Goal: Navigation & Orientation: Find specific page/section

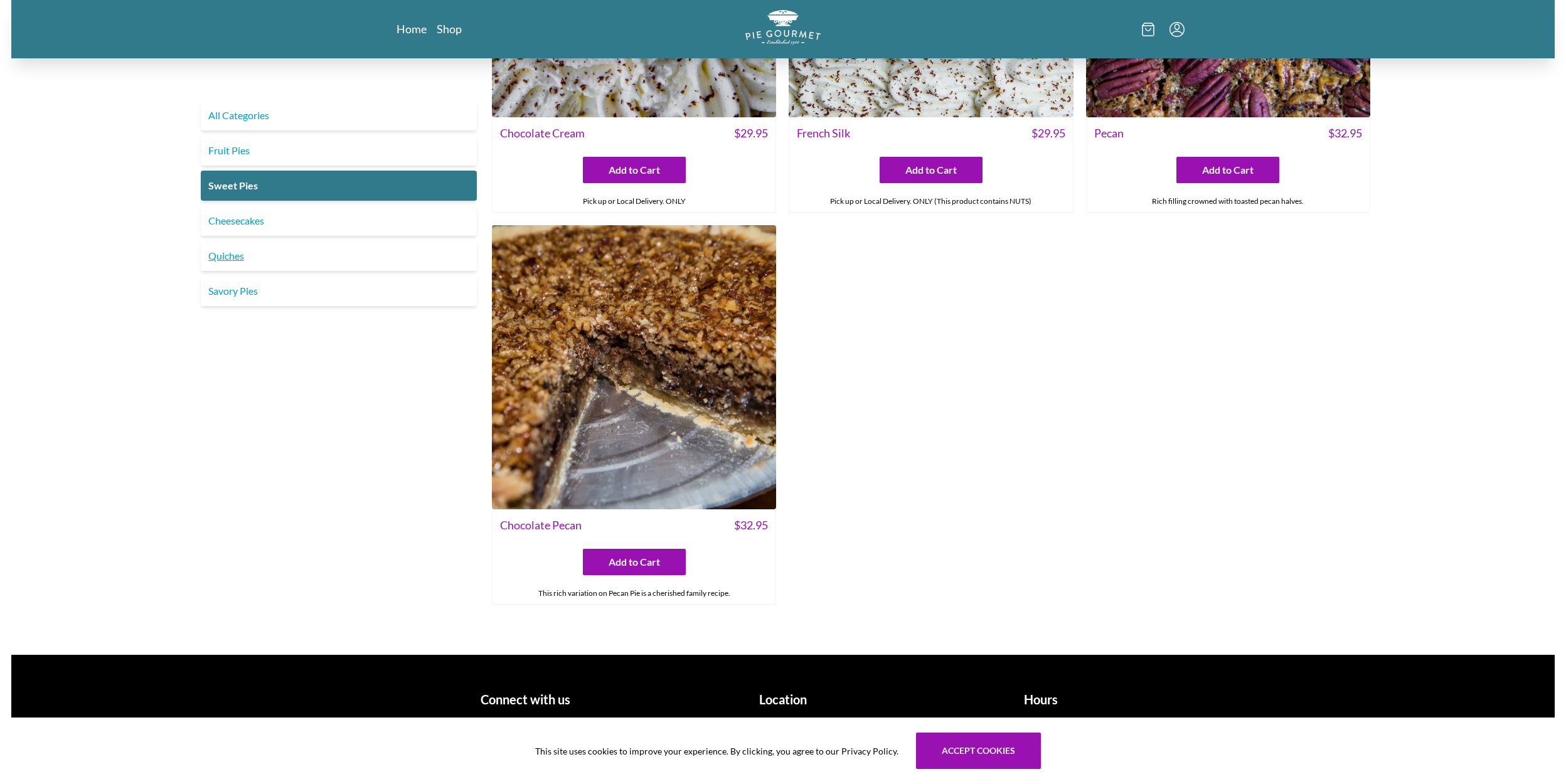
scroll to position [632, 0]
click at [250, 296] on link "Savory Pies" at bounding box center [339, 291] width 276 height 30
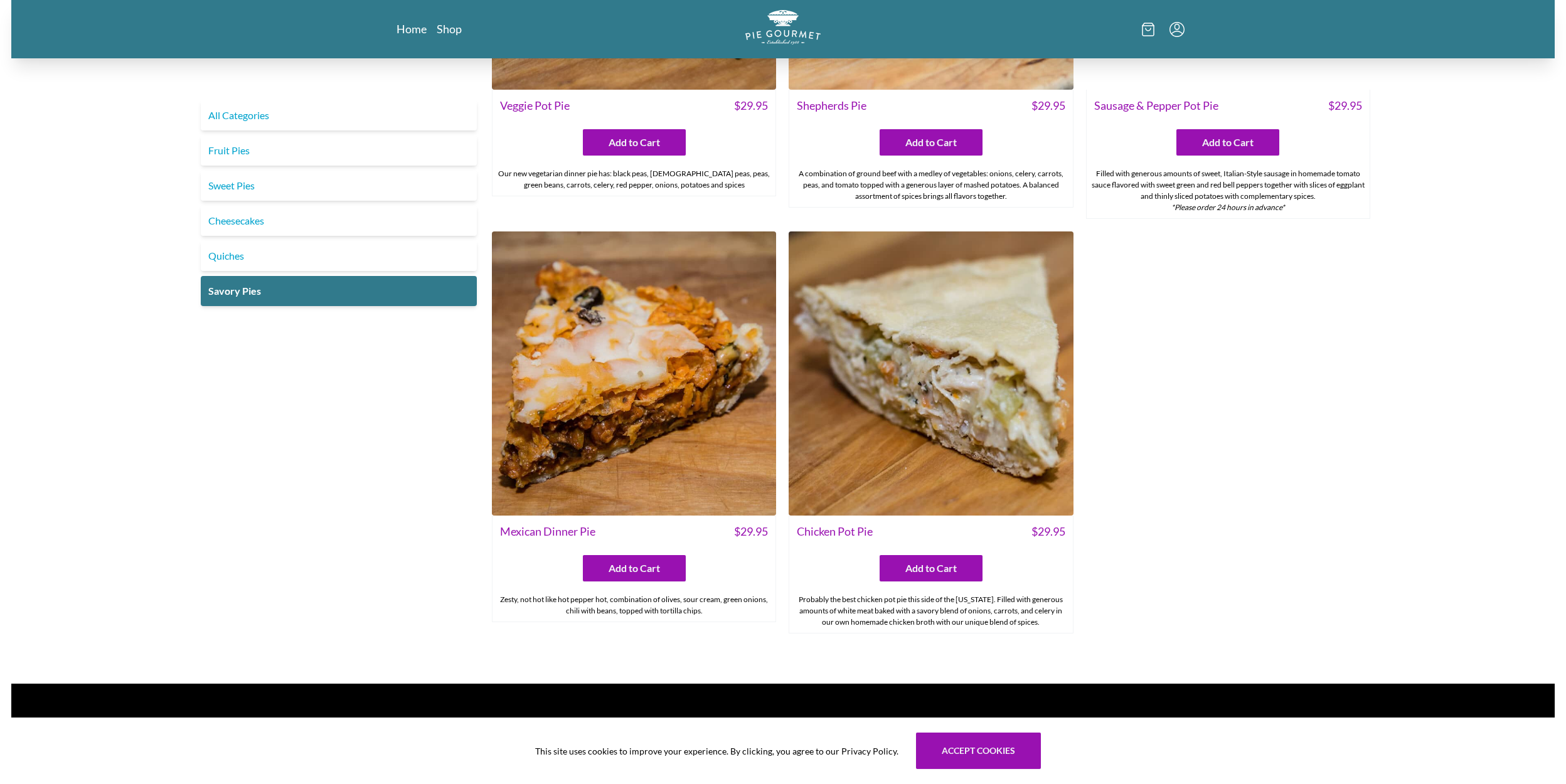
scroll to position [653, 0]
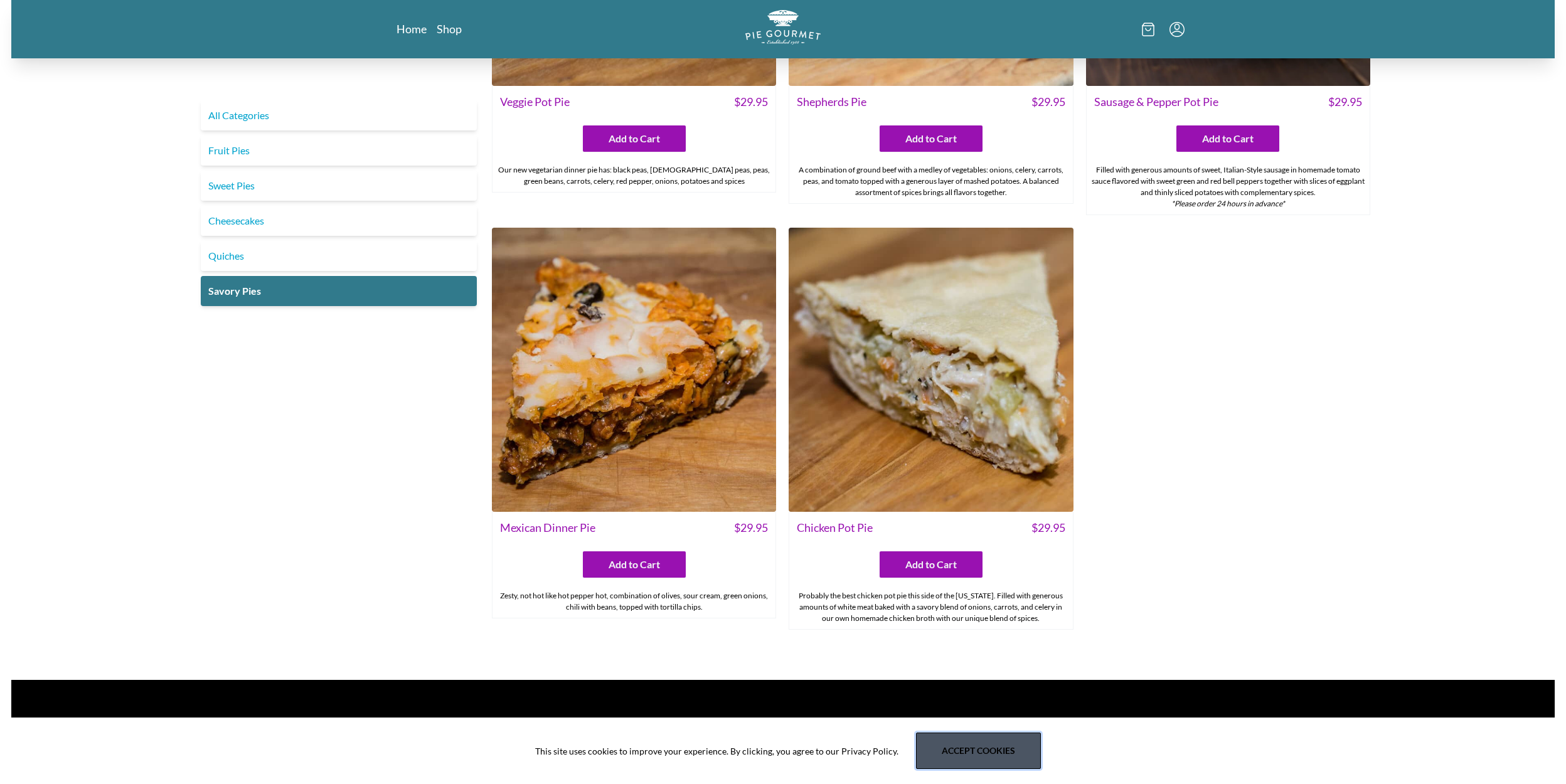
click at [982, 745] on button "Accept cookies" at bounding box center [978, 751] width 125 height 36
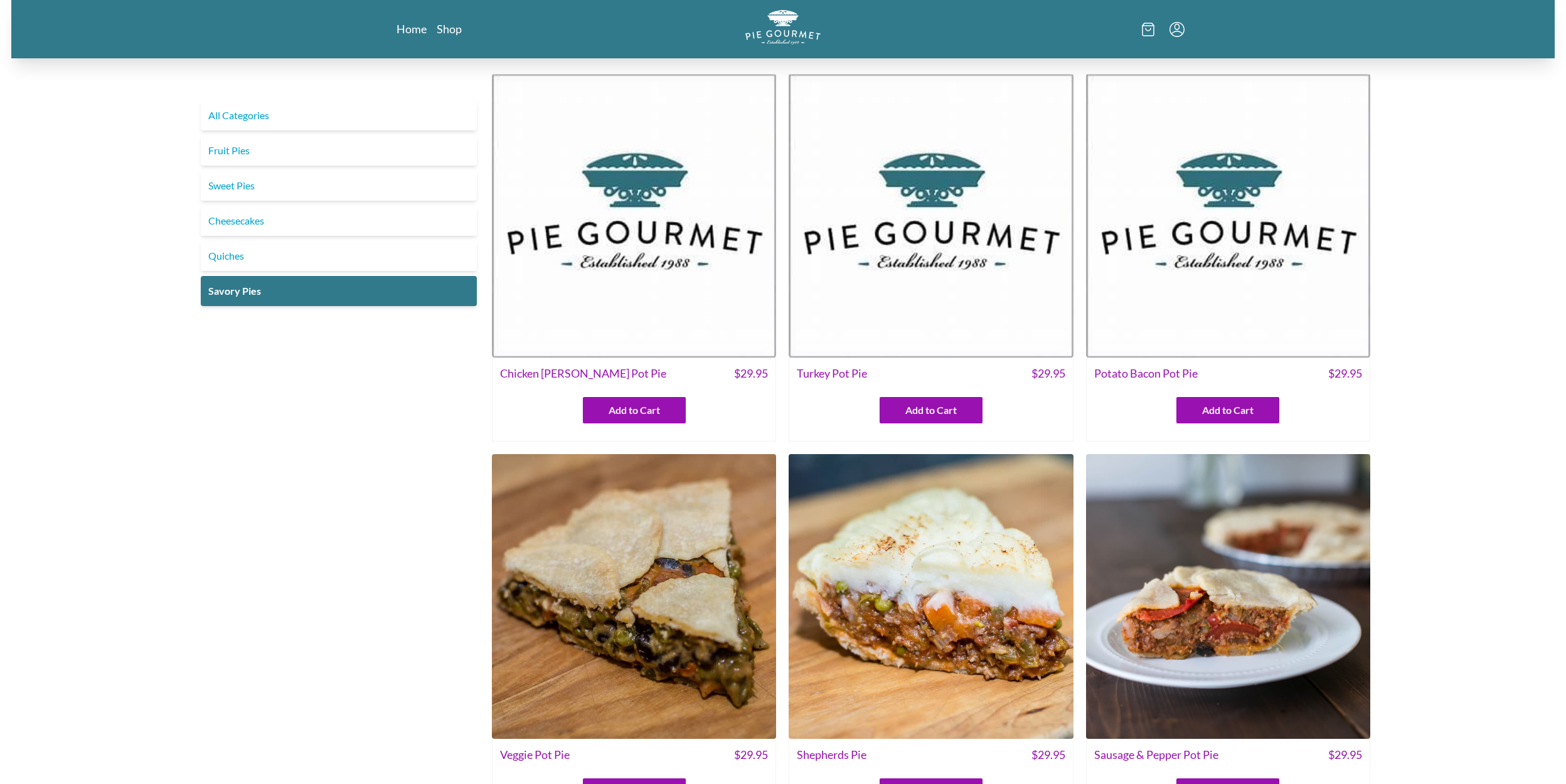
scroll to position [0, 0]
click at [235, 254] on link "Quiches" at bounding box center [339, 256] width 276 height 30
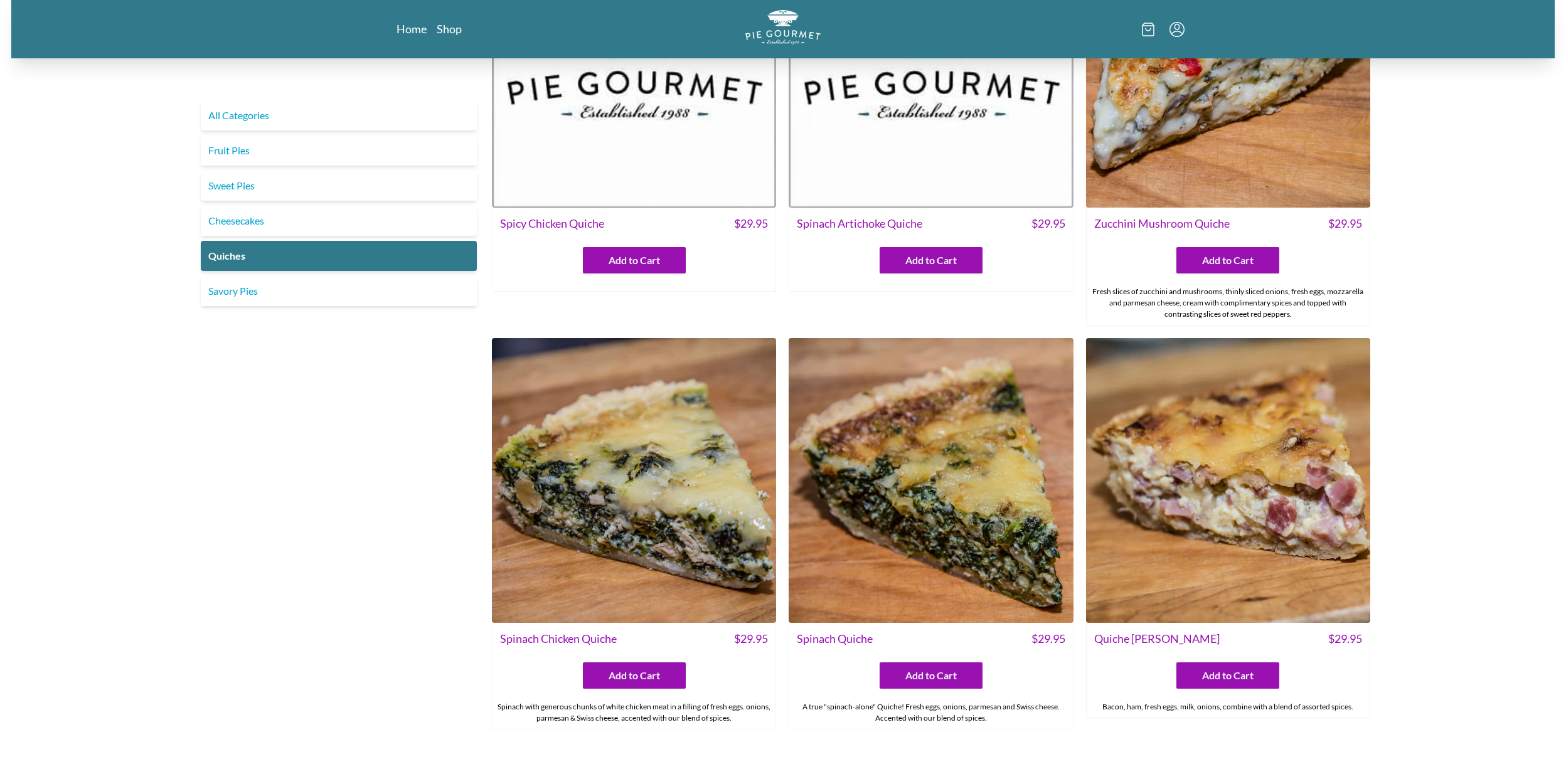
scroll to position [144, 0]
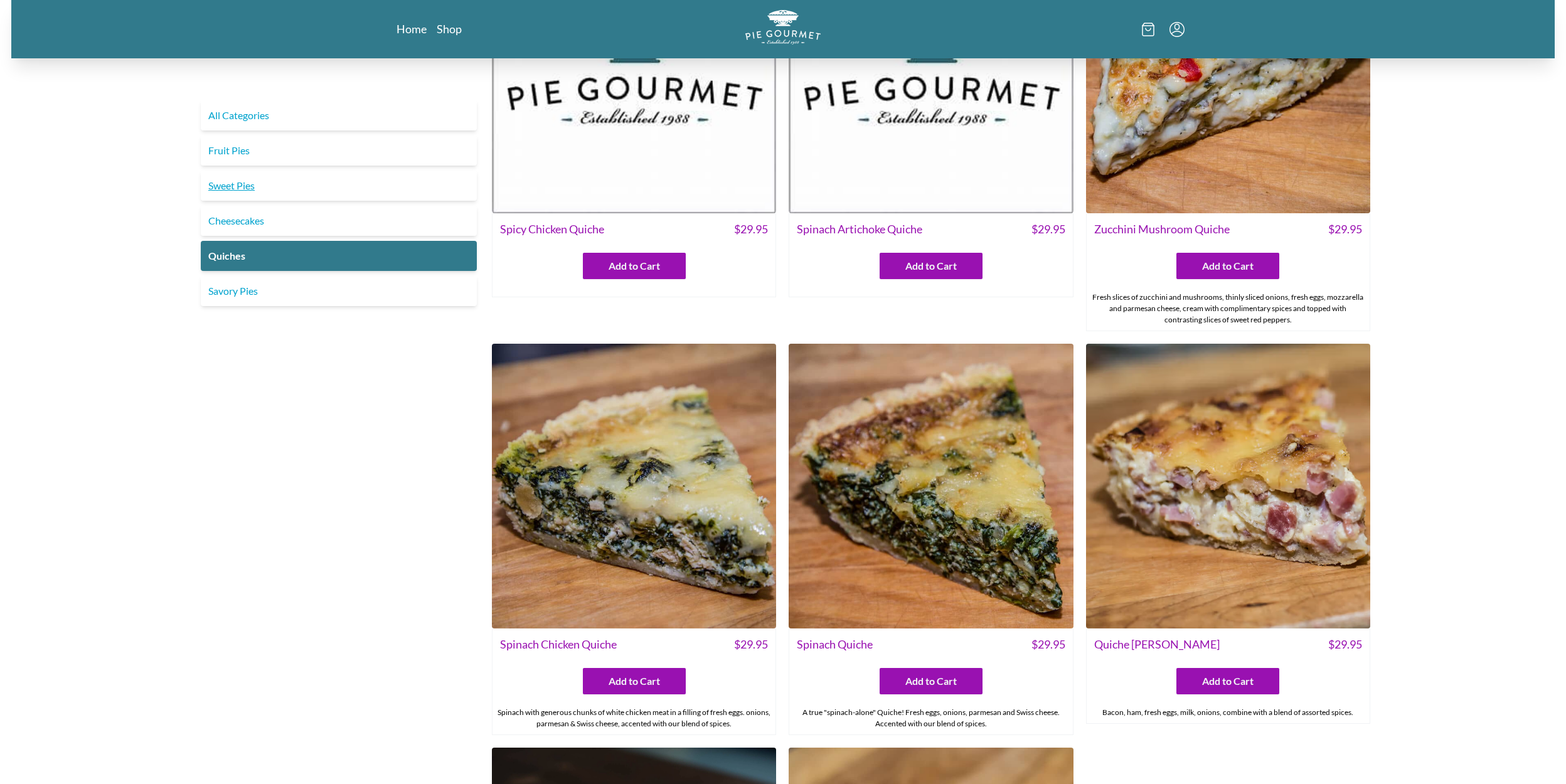
click at [227, 186] on link "Sweet Pies" at bounding box center [339, 186] width 276 height 30
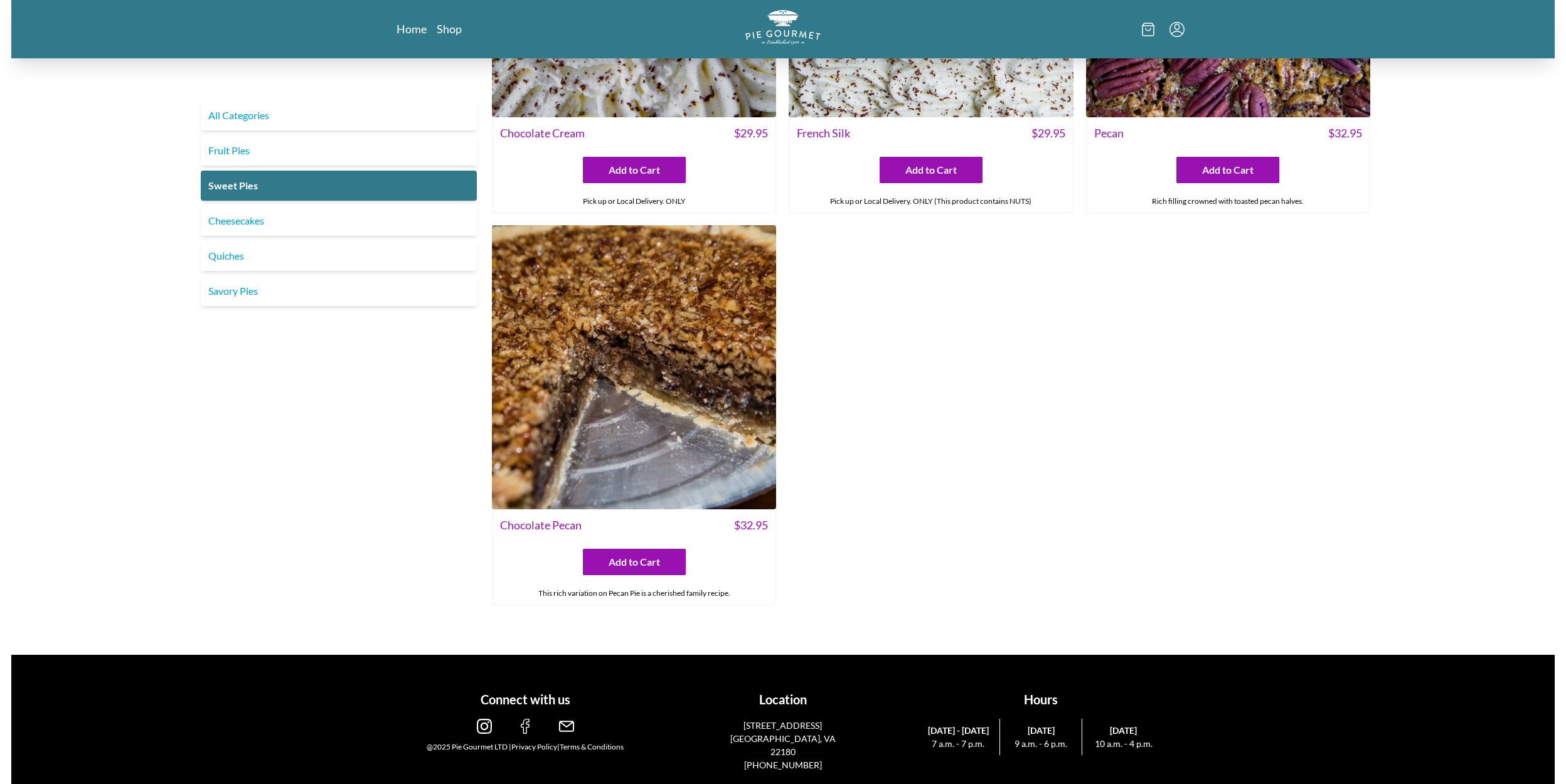
scroll to position [632, 0]
click at [230, 149] on link "Fruit Pies" at bounding box center [339, 150] width 276 height 30
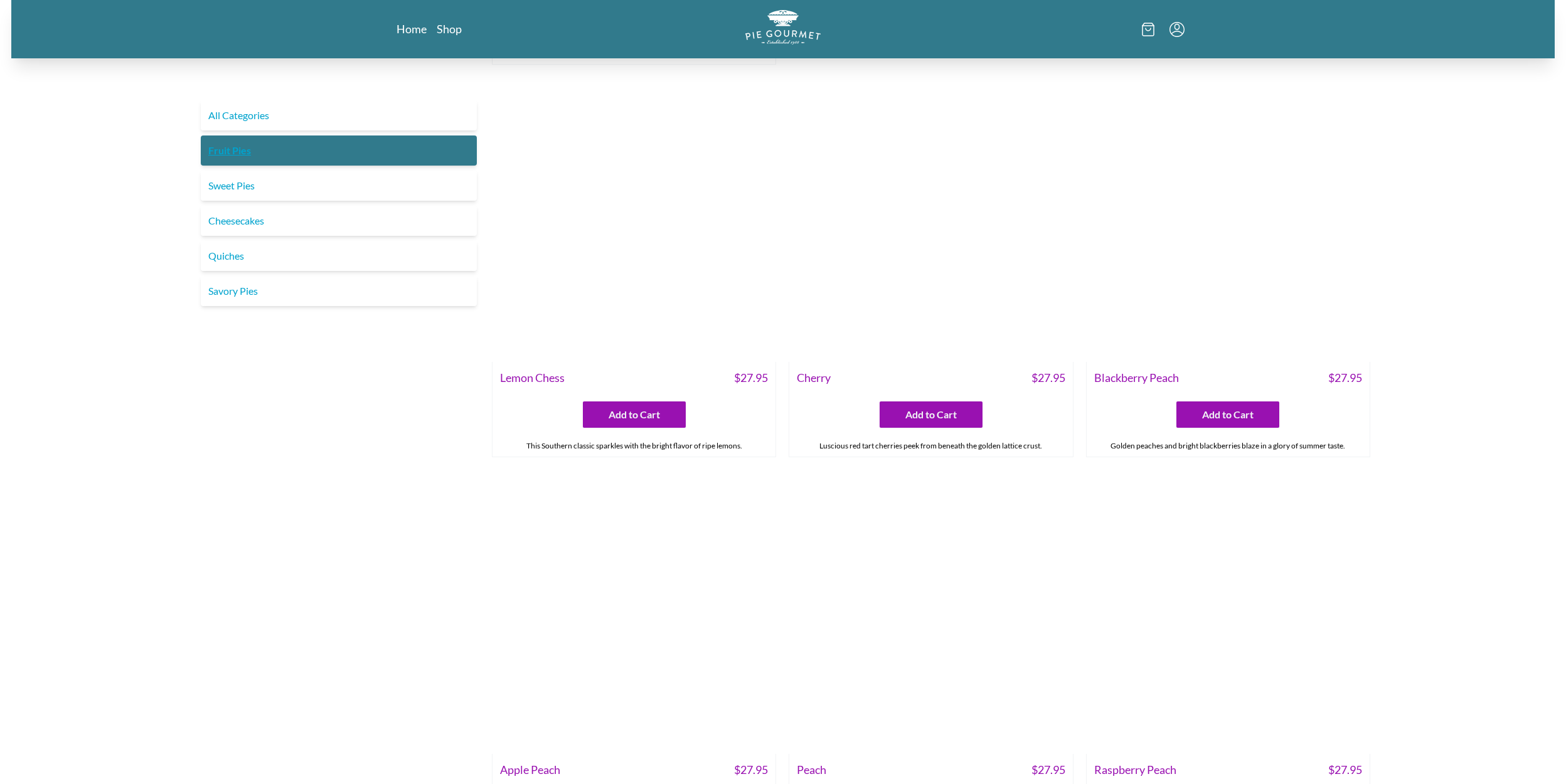
scroll to position [415, 0]
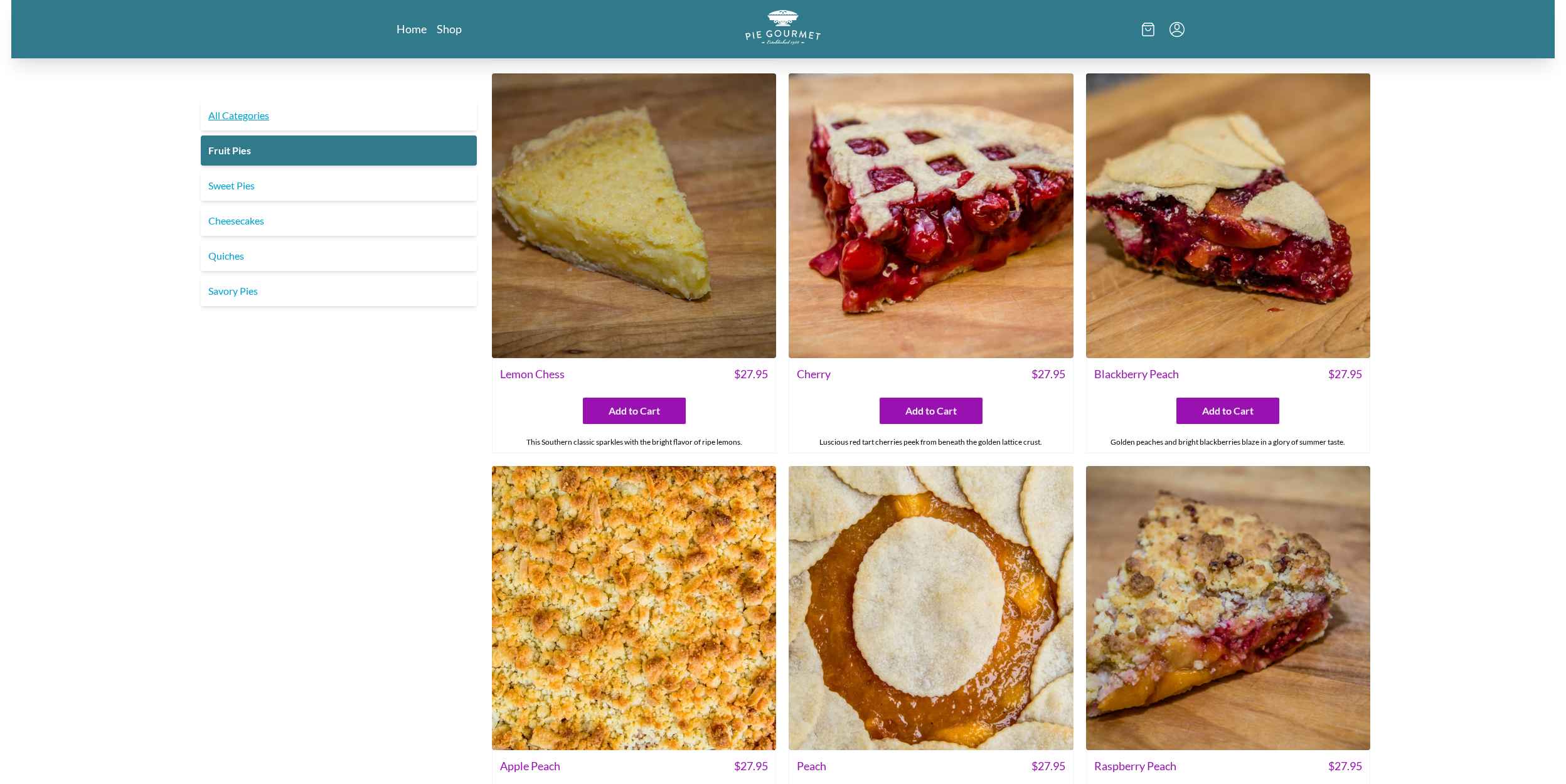
click at [254, 120] on link "All Categories" at bounding box center [339, 115] width 276 height 30
